Goal: Use online tool/utility

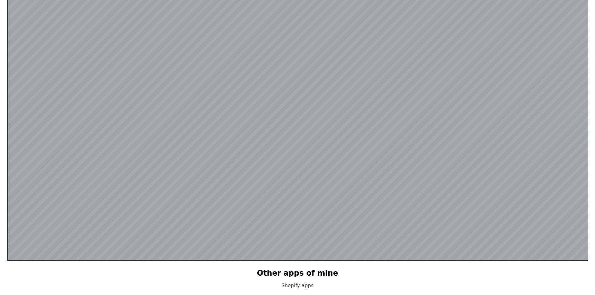
scroll to position [121, 0]
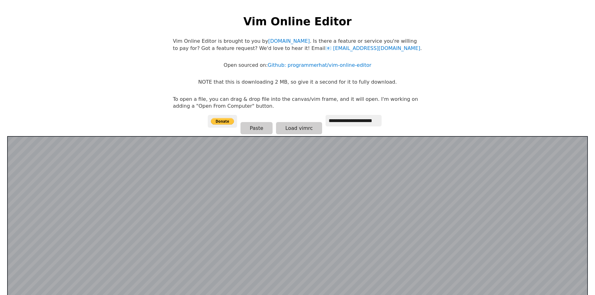
scroll to position [121, 0]
